Goal: Transaction & Acquisition: Purchase product/service

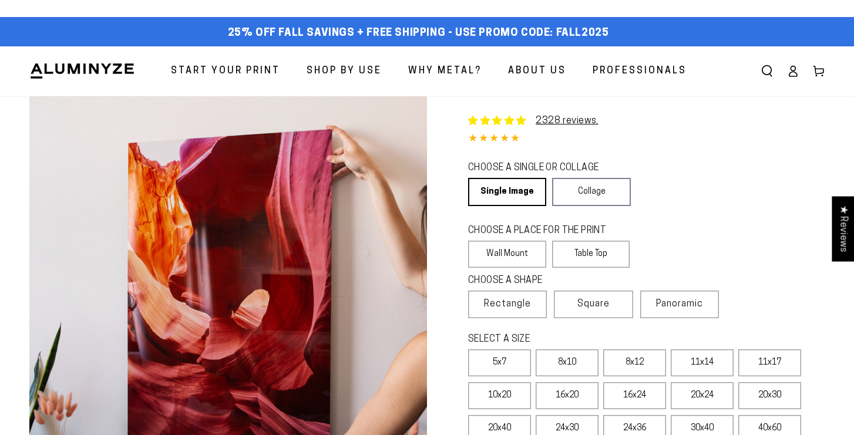
select select "**********"
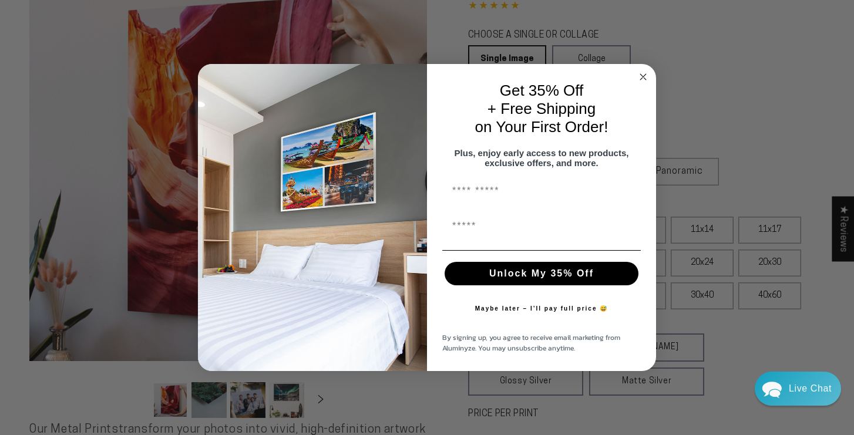
scroll to position [134, 0]
click at [641, 74] on icon "Close dialog" at bounding box center [643, 77] width 6 height 6
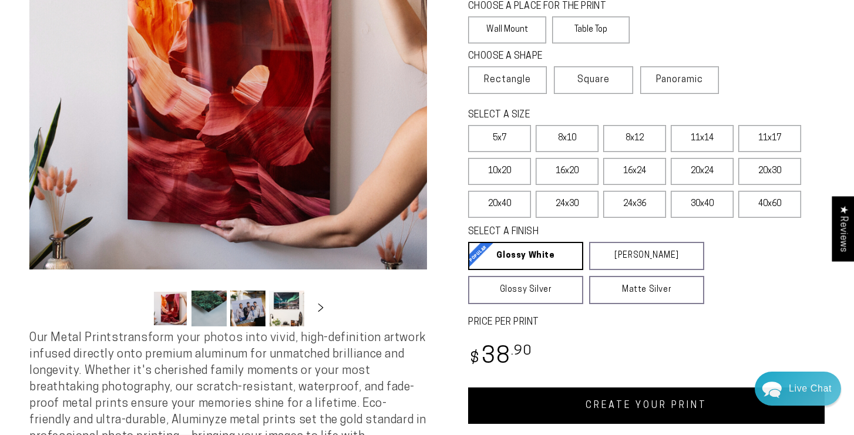
scroll to position [225, 0]
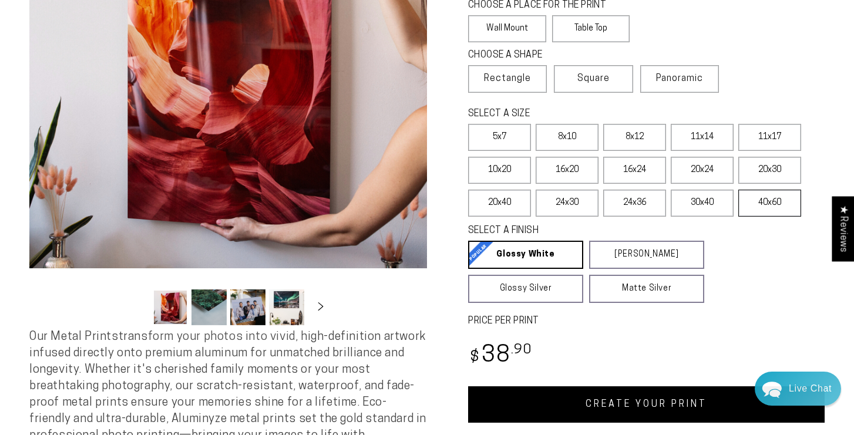
click at [749, 206] on label "40x60" at bounding box center [769, 203] width 63 height 27
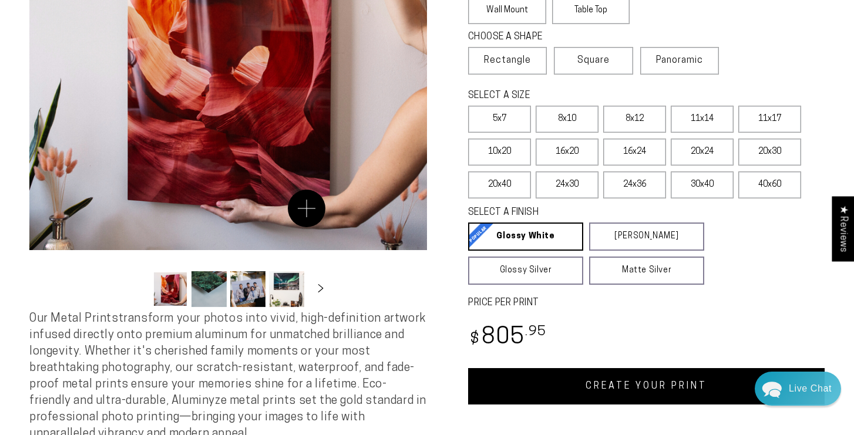
scroll to position [243, 0]
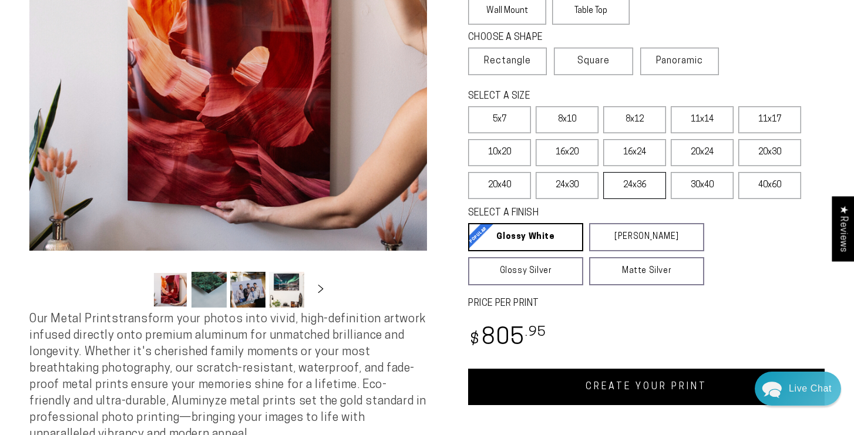
click at [635, 185] on label "24x36" at bounding box center [634, 185] width 63 height 27
click at [507, 183] on label "20x40" at bounding box center [499, 185] width 63 height 27
click at [771, 153] on label "20x30" at bounding box center [769, 152] width 63 height 27
click at [699, 155] on label "20x24" at bounding box center [702, 152] width 63 height 27
click at [769, 150] on label "20x30" at bounding box center [769, 152] width 63 height 27
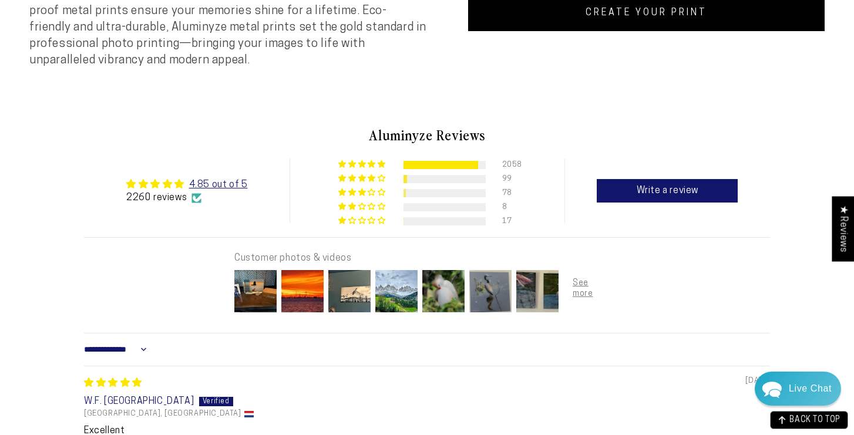
scroll to position [618, 0]
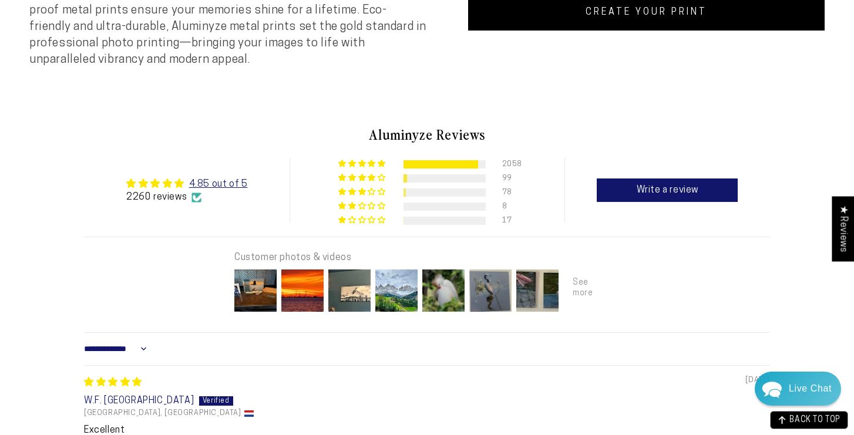
click at [578, 286] on div at bounding box center [584, 290] width 47 height 47
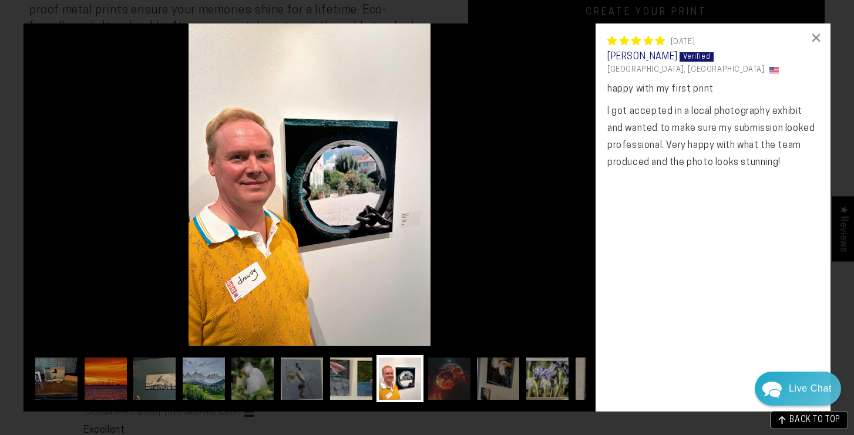
click at [352, 379] on img at bounding box center [351, 378] width 47 height 47
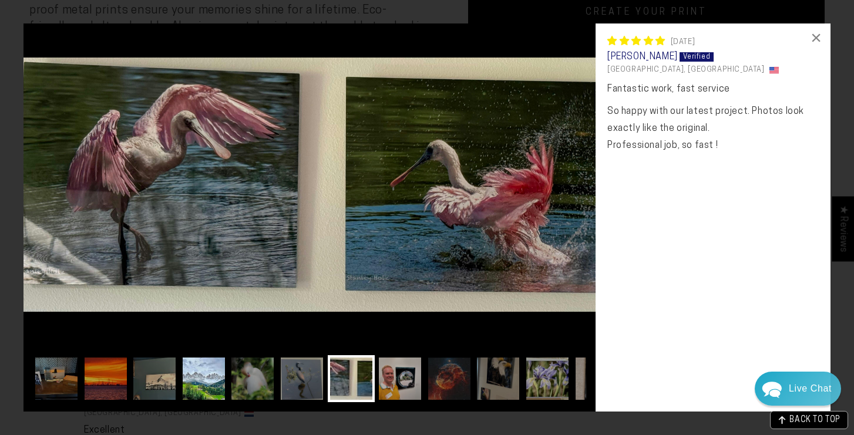
click at [215, 376] on img at bounding box center [203, 378] width 47 height 47
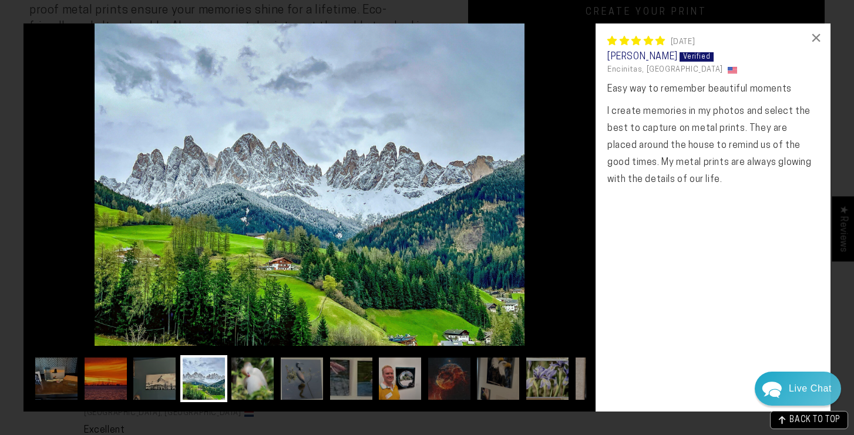
click at [243, 386] on img at bounding box center [252, 378] width 47 height 47
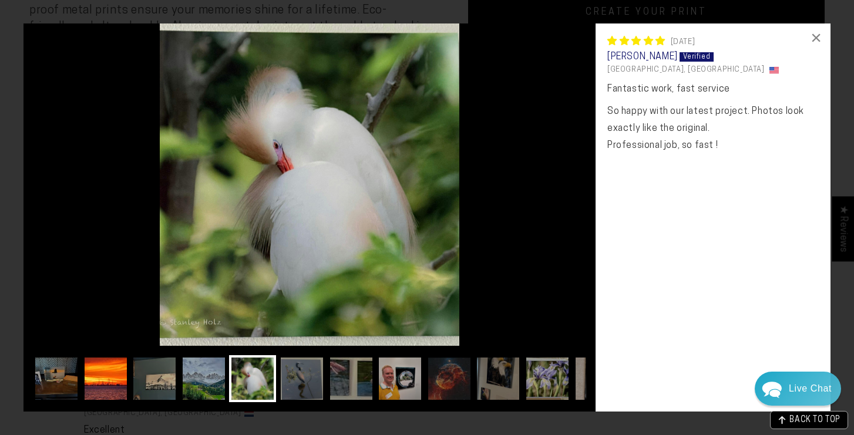
click at [100, 374] on img at bounding box center [105, 378] width 47 height 47
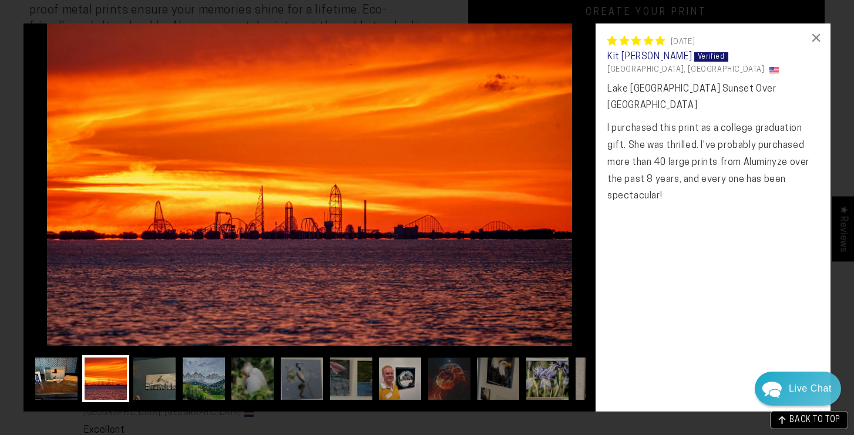
click at [49, 369] on img at bounding box center [56, 378] width 47 height 47
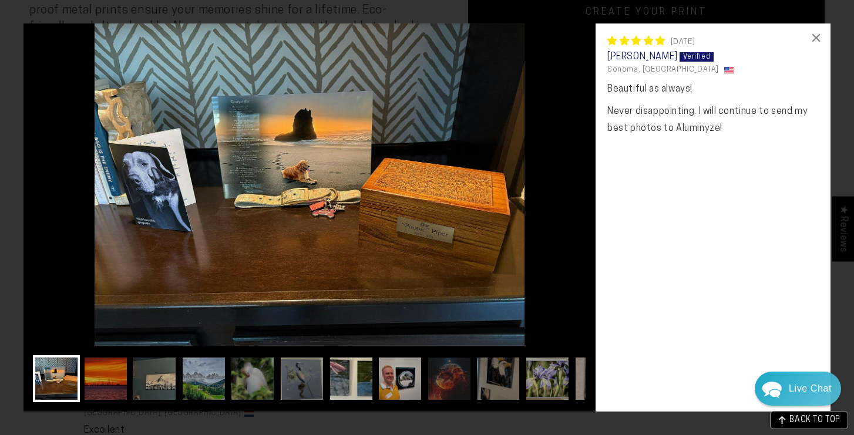
scroll to position [0, 133]
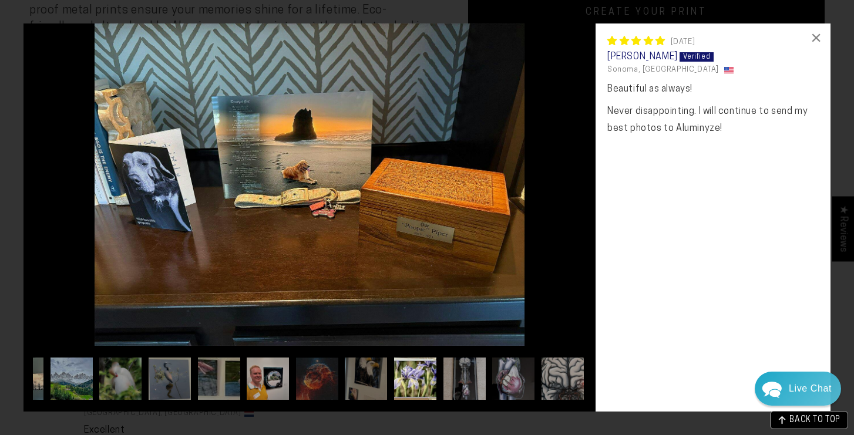
click at [422, 375] on img at bounding box center [415, 378] width 47 height 47
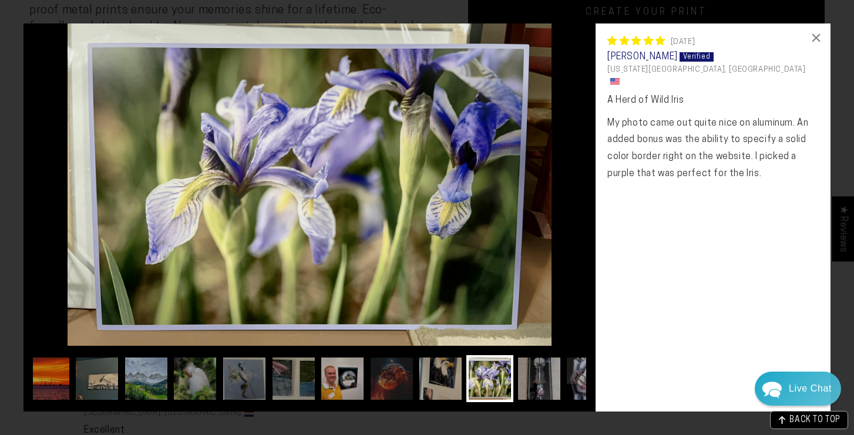
click at [446, 382] on img at bounding box center [440, 378] width 47 height 47
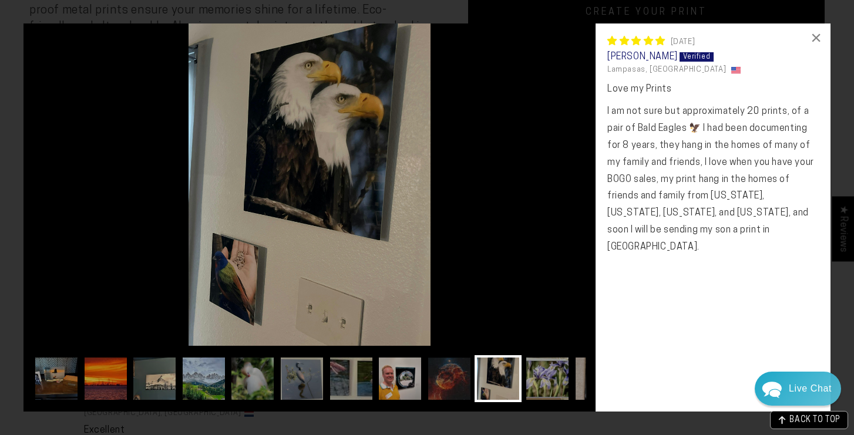
scroll to position [0, 11]
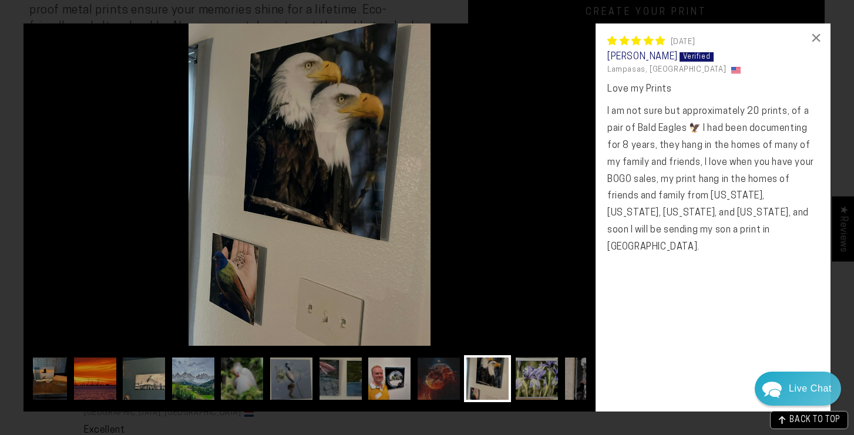
click at [481, 380] on img at bounding box center [487, 378] width 47 height 47
click at [544, 381] on img at bounding box center [536, 378] width 47 height 47
